Goal: Navigation & Orientation: Find specific page/section

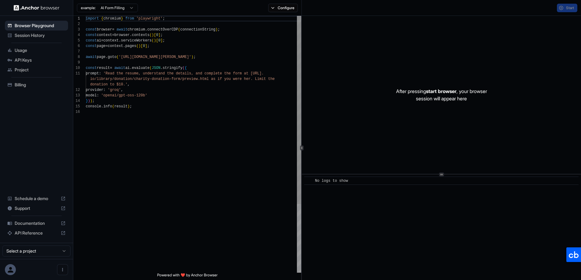
scroll to position [55, 0]
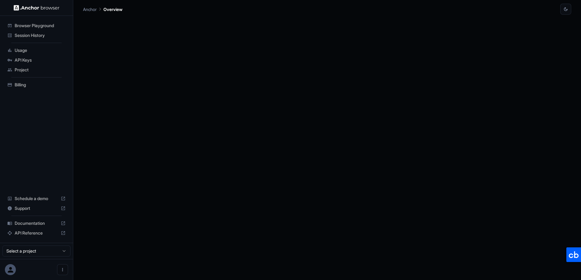
click at [43, 127] on div "Browser Playground Session History Usage API Keys Project Billing Schedule a de…" at bounding box center [36, 129] width 73 height 227
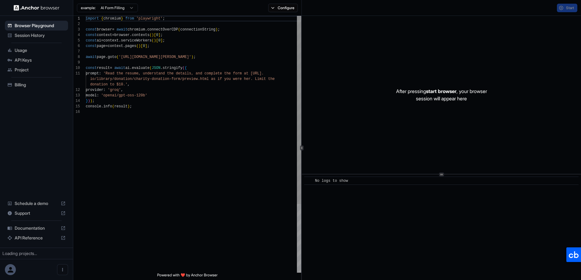
scroll to position [55, 0]
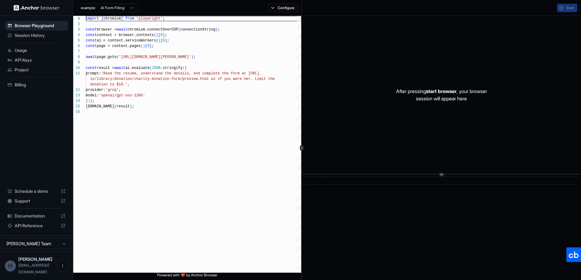
click at [54, 114] on div "Browser Playground Session History Usage API Keys Project Billing Schedule a de…" at bounding box center [36, 126] width 73 height 220
click at [40, 127] on div "Browser Playground Session History Usage API Keys Project Billing Schedule a de…" at bounding box center [36, 126] width 73 height 220
drag, startPoint x: 42, startPoint y: 150, endPoint x: 38, endPoint y: 129, distance: 21.0
click at [41, 147] on div "Browser Playground Session History Usage API Keys Project Billing Schedule a de…" at bounding box center [36, 126] width 73 height 220
click at [31, 49] on span "Usage" at bounding box center [40, 50] width 51 height 6
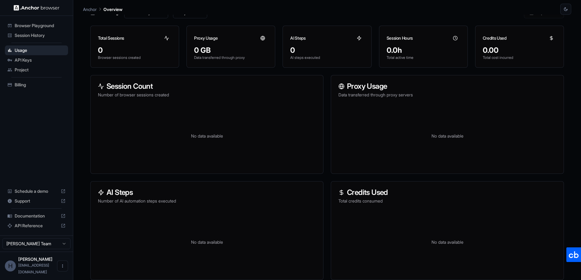
scroll to position [38, 0]
click at [36, 37] on span "Session History" at bounding box center [40, 35] width 51 height 6
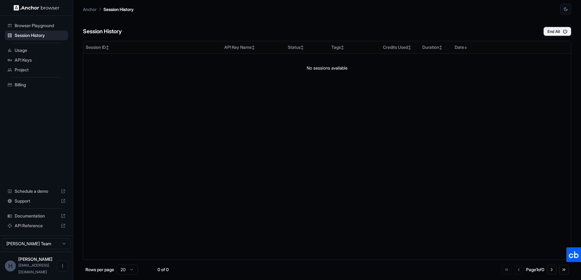
drag, startPoint x: 411, startPoint y: 153, endPoint x: 405, endPoint y: 147, distance: 8.6
click at [411, 153] on div "Session ID ↕ API Key Name ↕ Status ↕ Tags ↕ Credits Used ↕ Duration ↕ Date ↓ No…" at bounding box center [327, 150] width 488 height 219
click at [37, 61] on span "API Keys" at bounding box center [40, 60] width 51 height 6
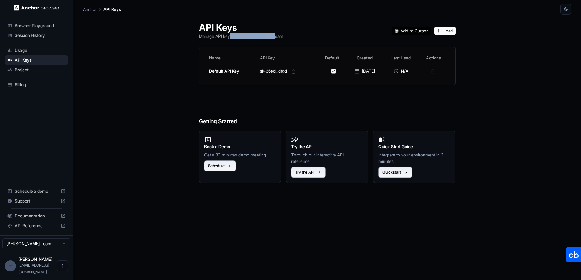
drag, startPoint x: 226, startPoint y: 35, endPoint x: 292, endPoint y: 37, distance: 65.4
click at [288, 37] on div "API Keys Manage API keys for Hung Hoang Team Add" at bounding box center [327, 30] width 257 height 17
click at [306, 37] on div "API Keys Manage API keys for Hung Hoang Team Add" at bounding box center [327, 30] width 257 height 17
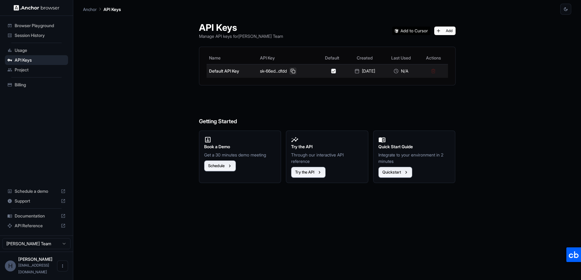
click at [291, 71] on button at bounding box center [292, 70] width 7 height 7
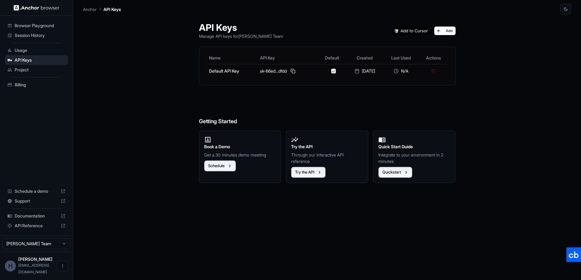
click at [306, 114] on h6 "Getting Started" at bounding box center [327, 109] width 257 height 33
click at [344, 104] on h6 "Getting Started" at bounding box center [327, 109] width 257 height 33
